Goal: Transaction & Acquisition: Purchase product/service

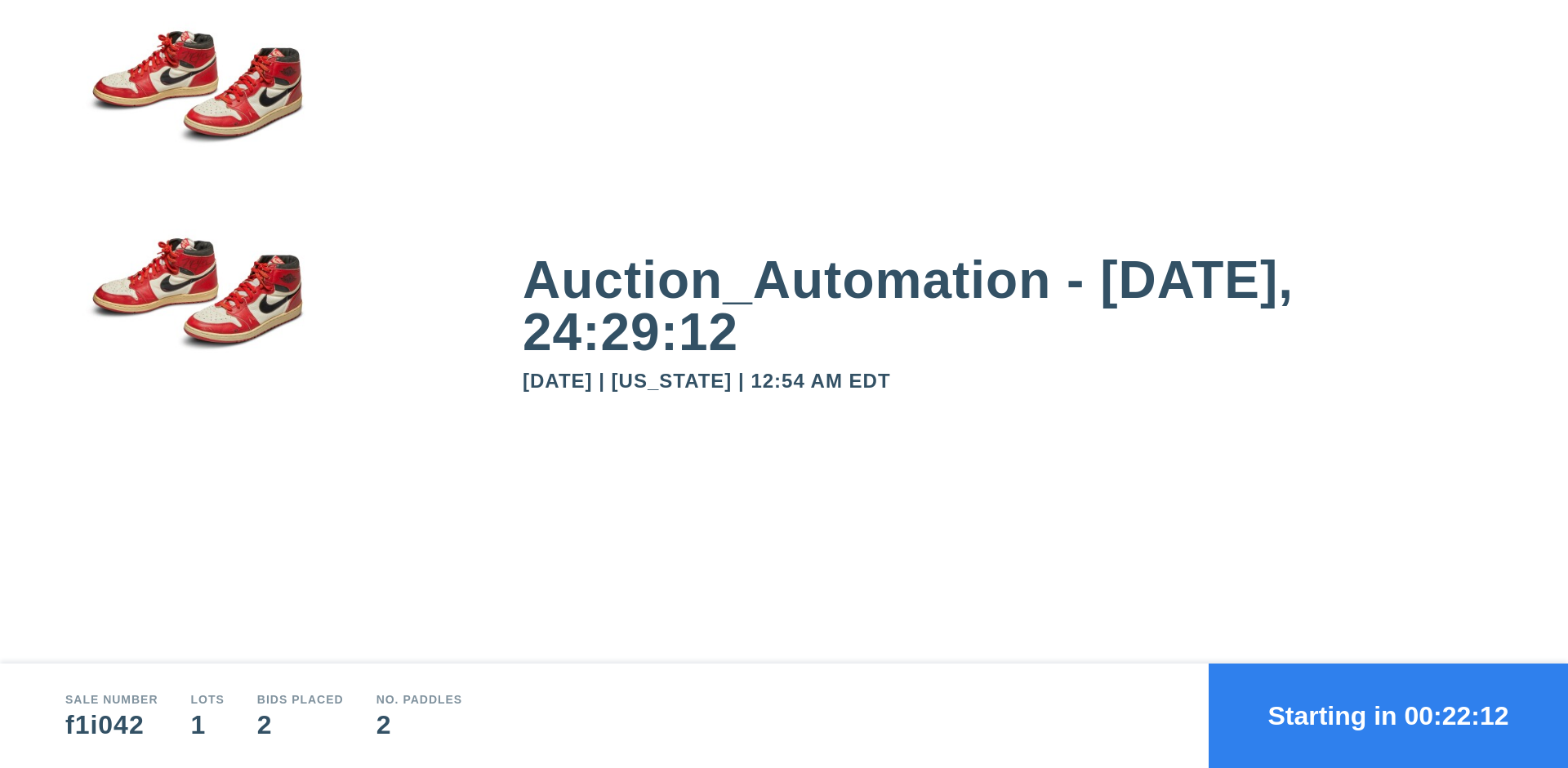
click at [1389, 716] on button "Starting in 00:22:12" at bounding box center [1388, 715] width 359 height 104
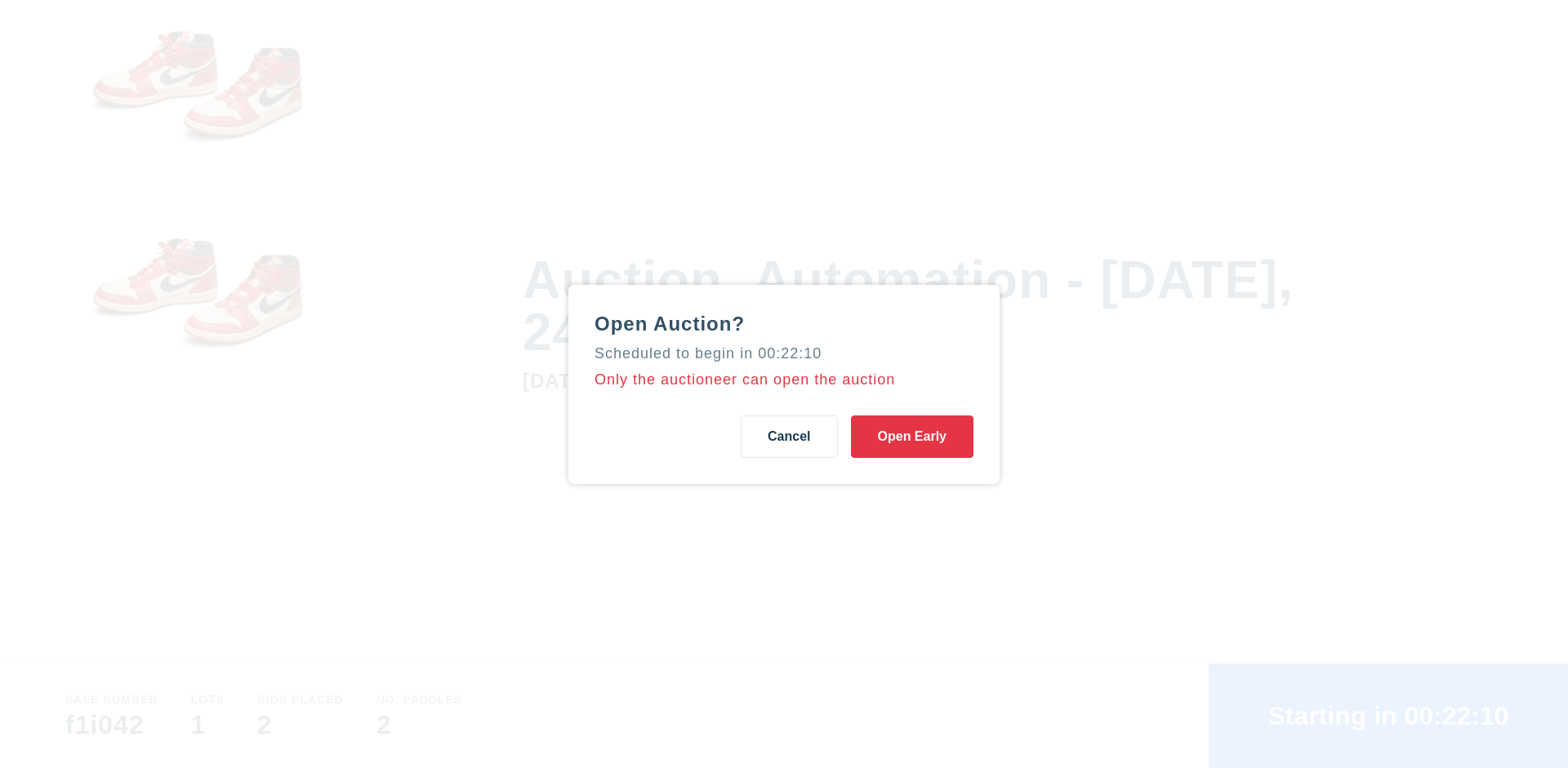
click at [913, 436] on button "Open Early" at bounding box center [913, 437] width 123 height 43
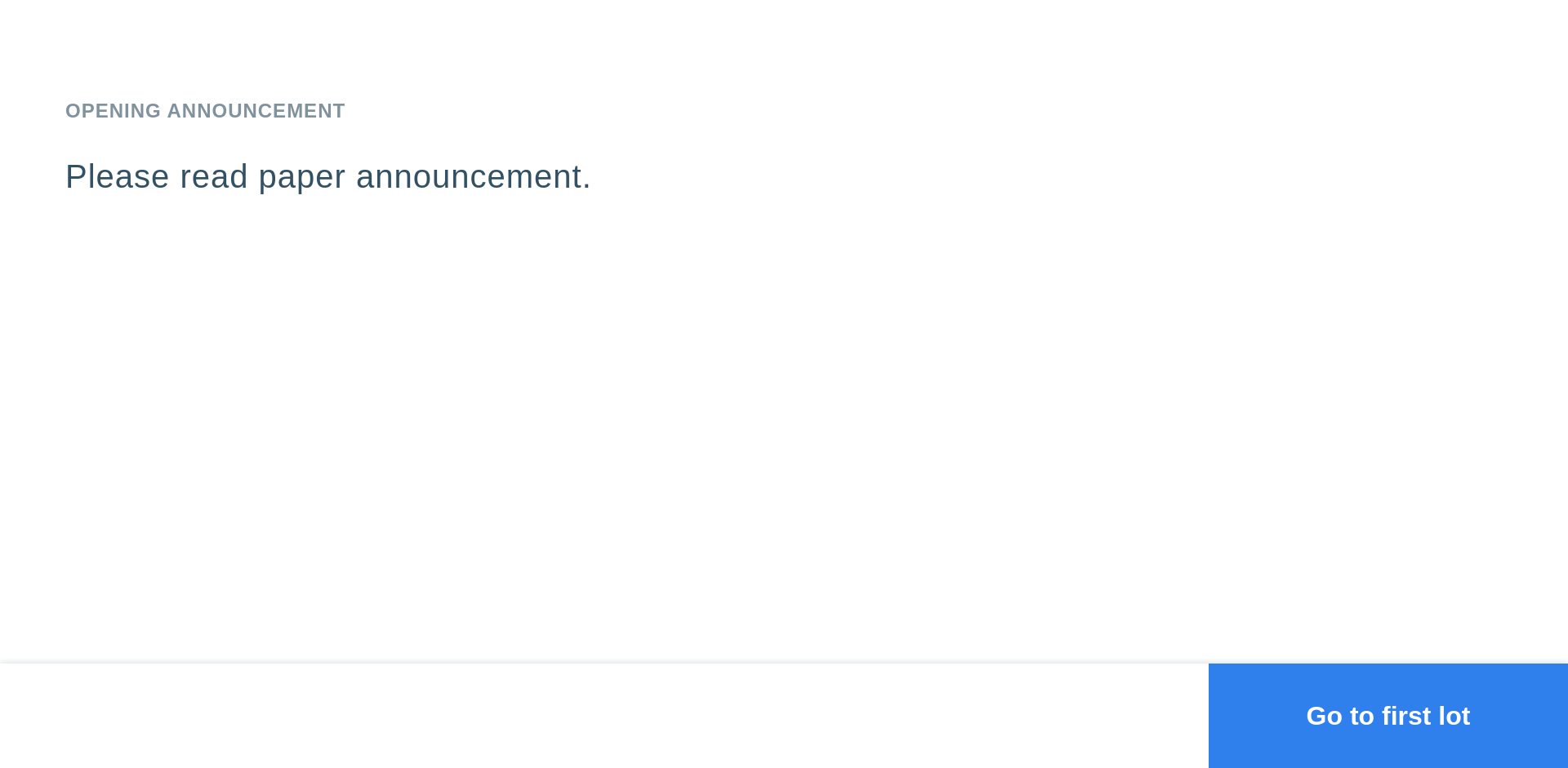
click at [1389, 716] on button "Go to first lot" at bounding box center [1388, 715] width 359 height 104
